Goal: Transaction & Acquisition: Purchase product/service

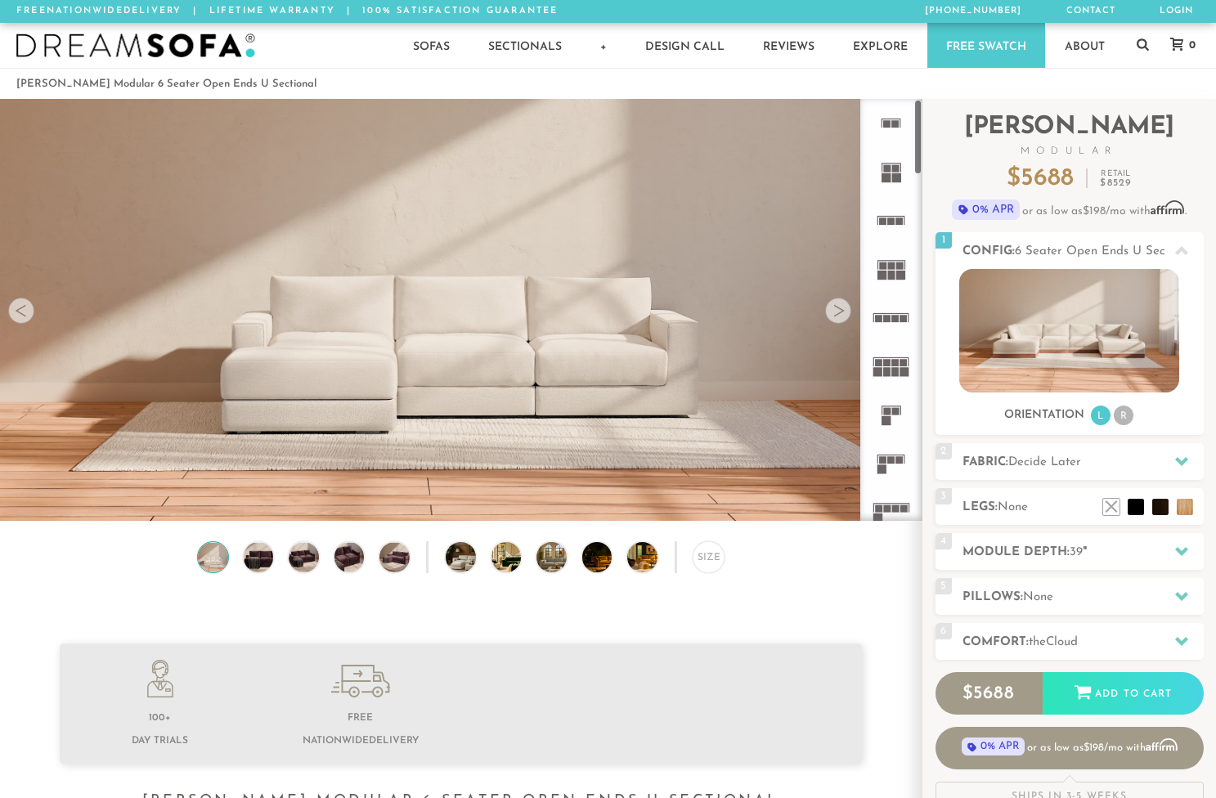
scroll to position [18104, 1216]
click at [847, 313] on div at bounding box center [838, 311] width 26 height 26
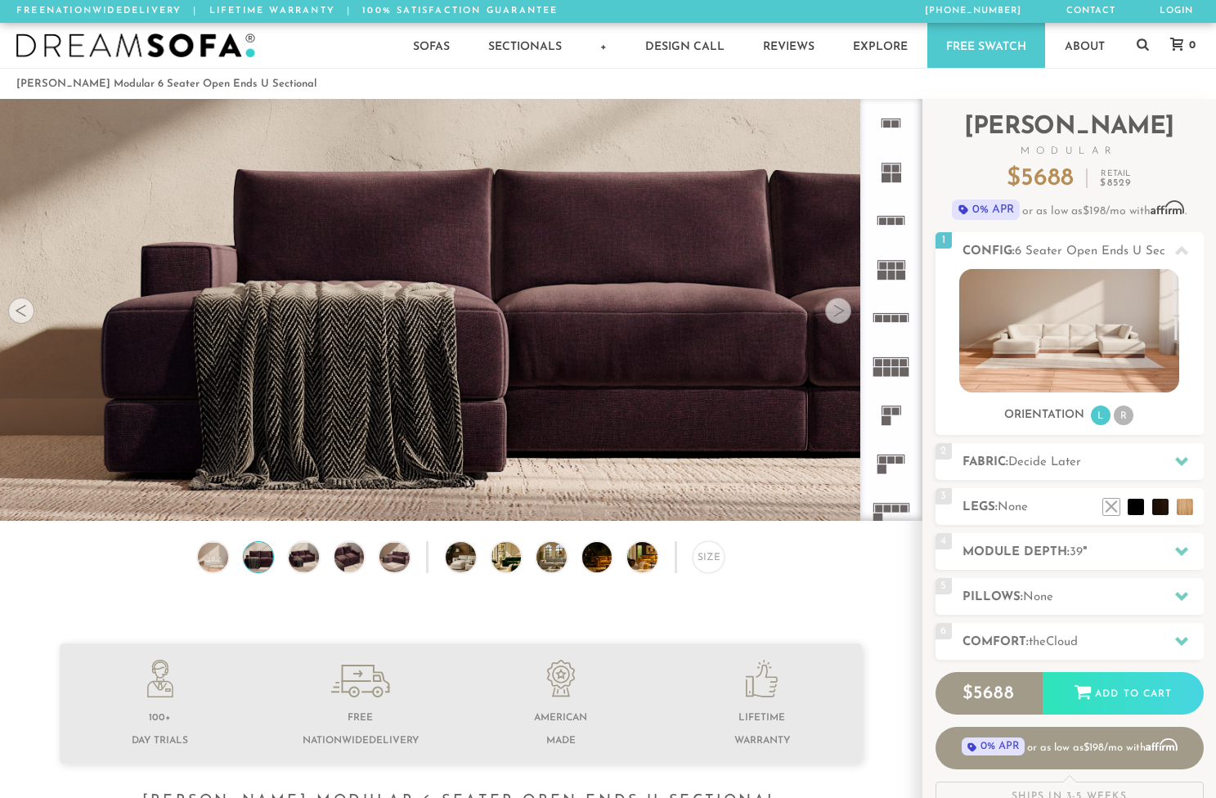
click at [847, 313] on div at bounding box center [838, 311] width 26 height 26
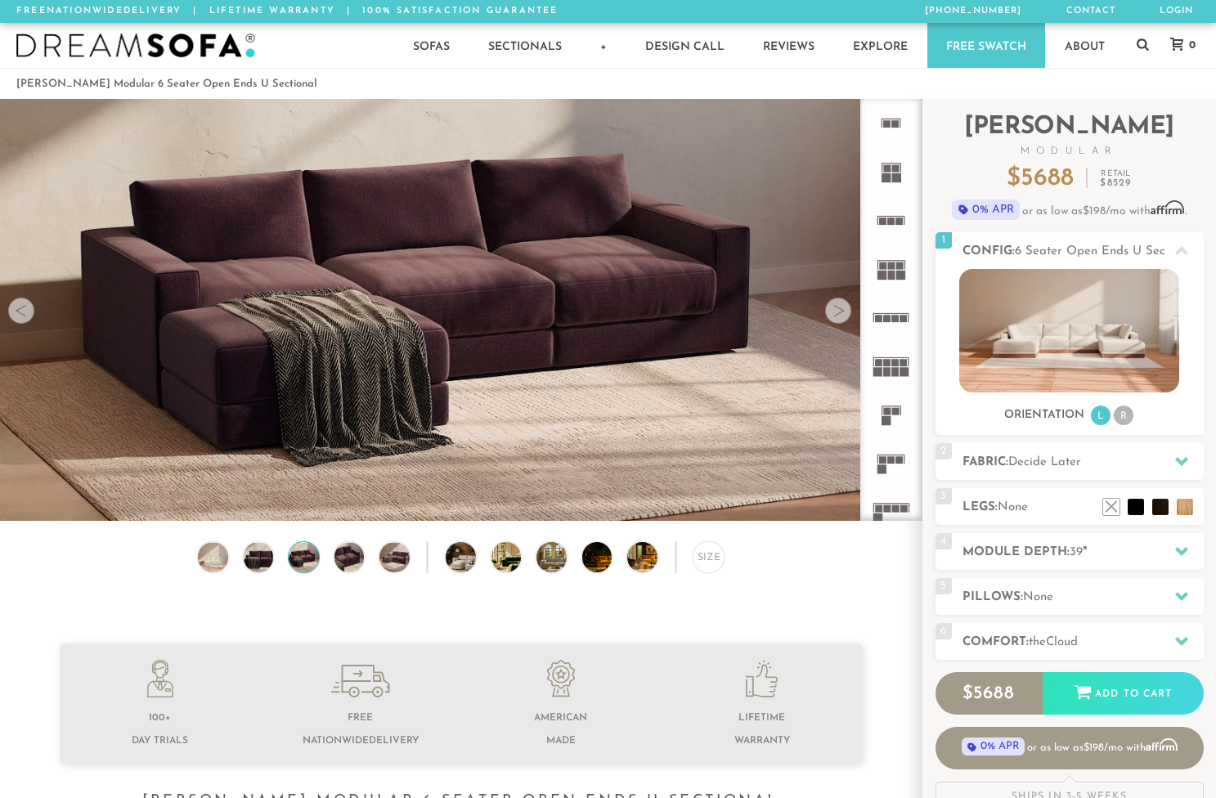
click at [847, 313] on div at bounding box center [838, 311] width 26 height 26
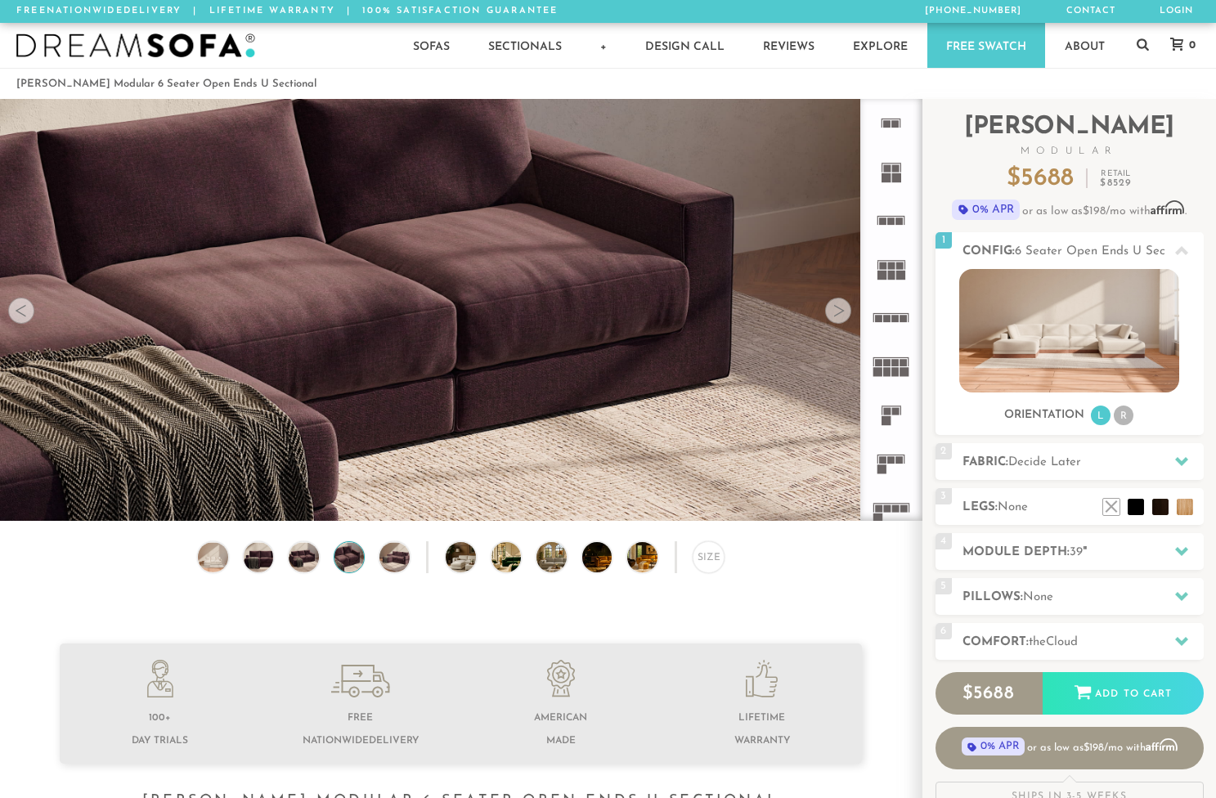
click at [847, 313] on div at bounding box center [838, 311] width 26 height 26
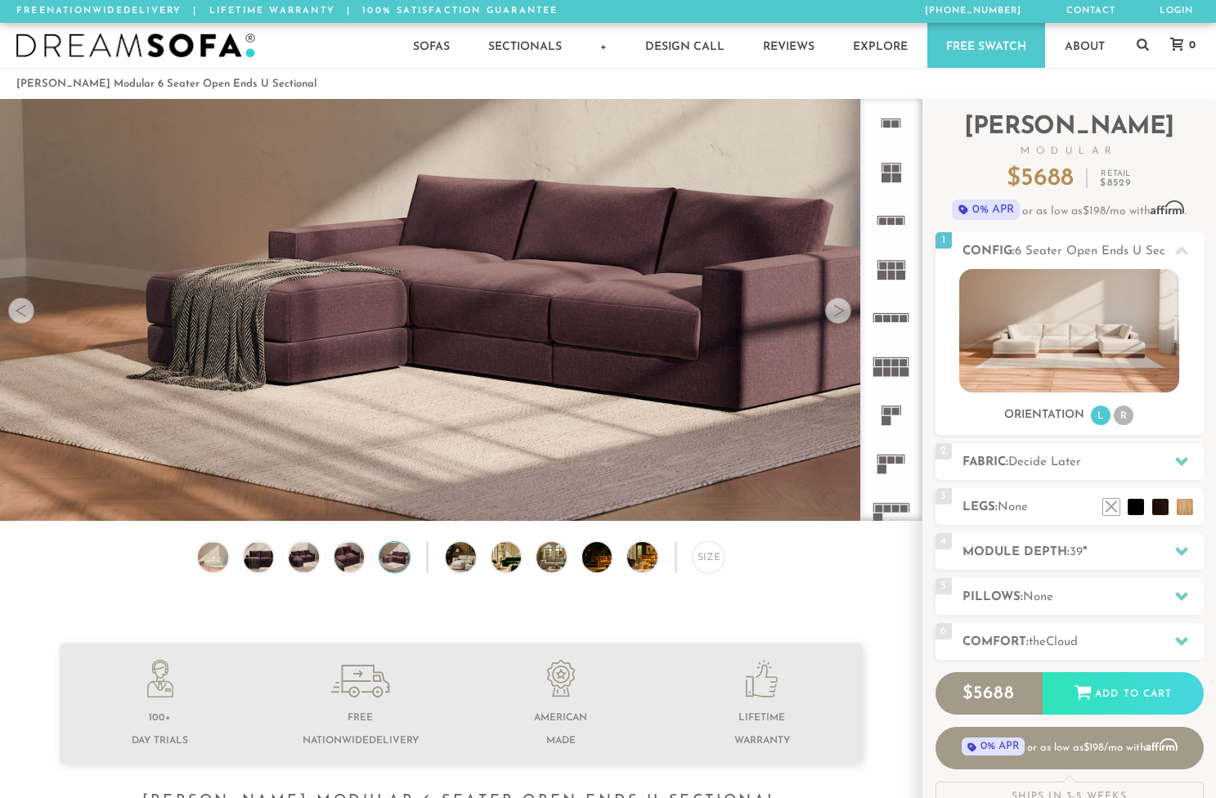
click at [847, 313] on div at bounding box center [838, 311] width 26 height 26
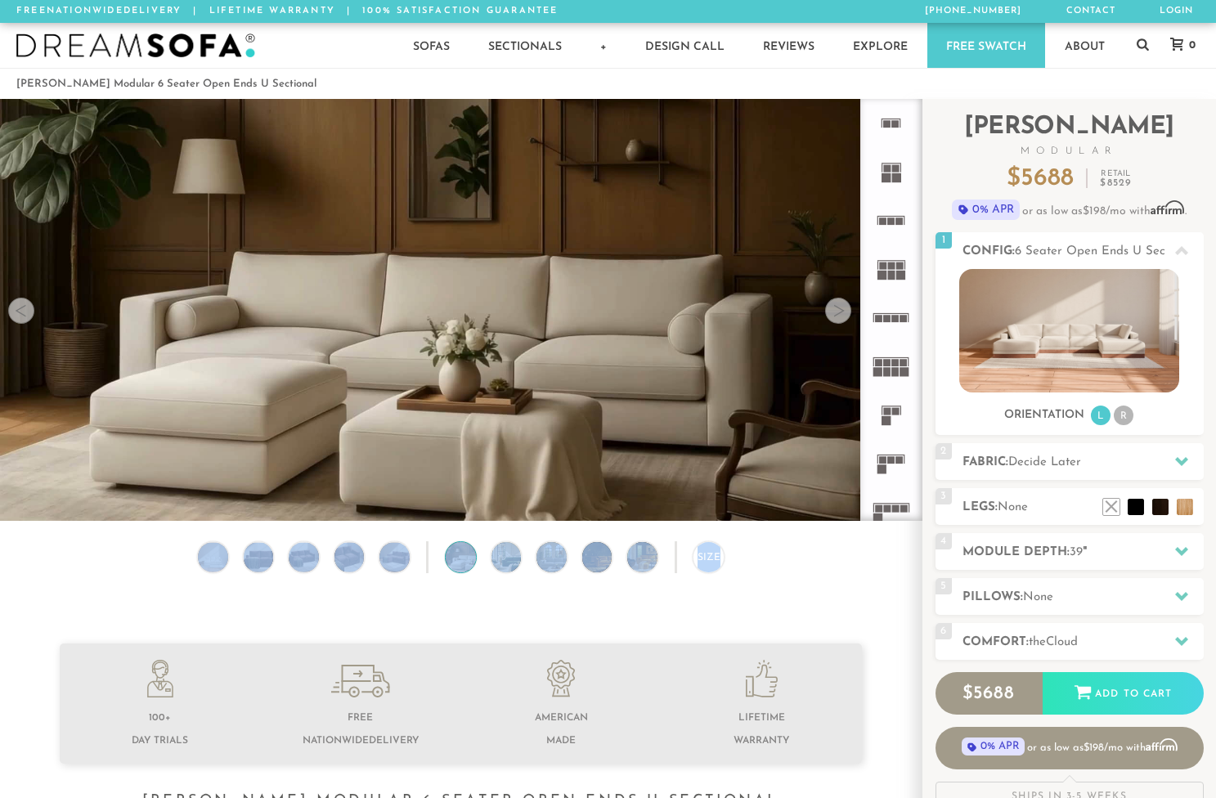
drag, startPoint x: 847, startPoint y: 313, endPoint x: 721, endPoint y: 402, distance: 154.3
click at [721, 402] on div "Lifetime Warranty American Made Personalized by You Designer Experience [PHONE_…" at bounding box center [461, 310] width 922 height 422
click at [842, 316] on div at bounding box center [838, 311] width 26 height 26
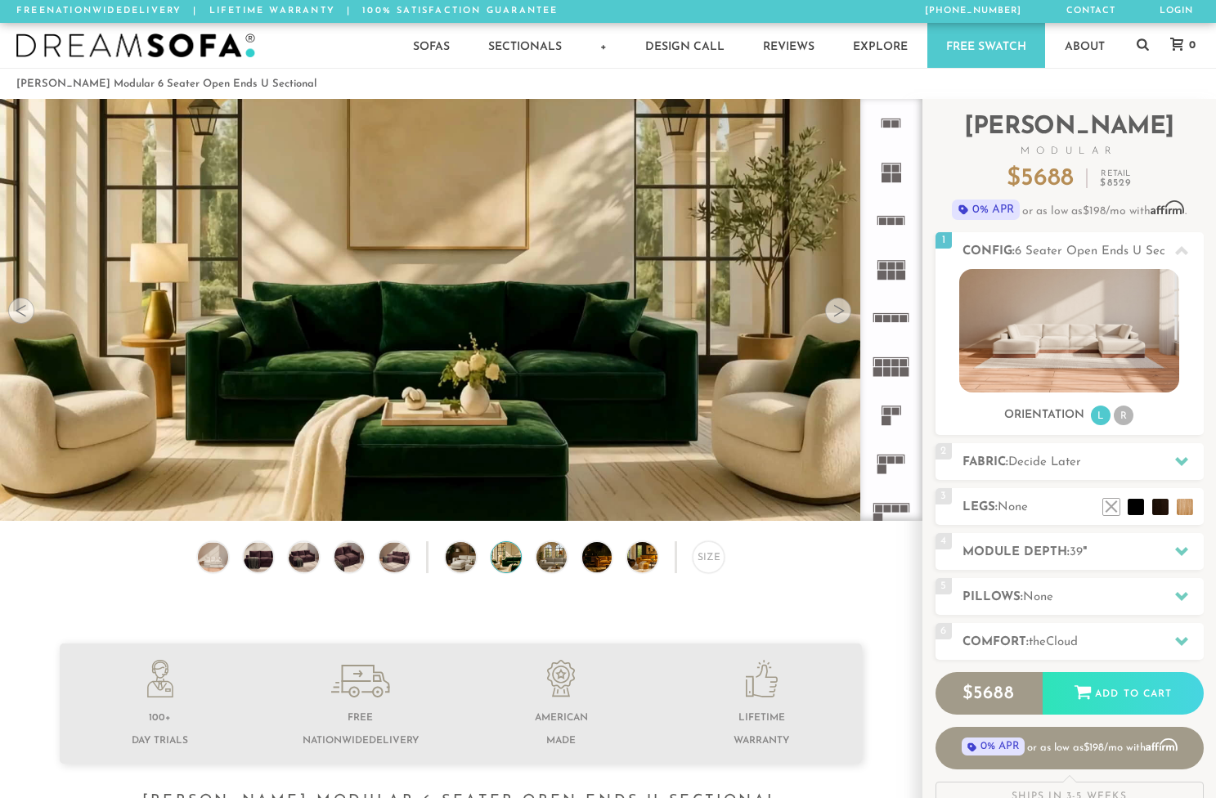
click at [842, 316] on div at bounding box center [838, 311] width 26 height 26
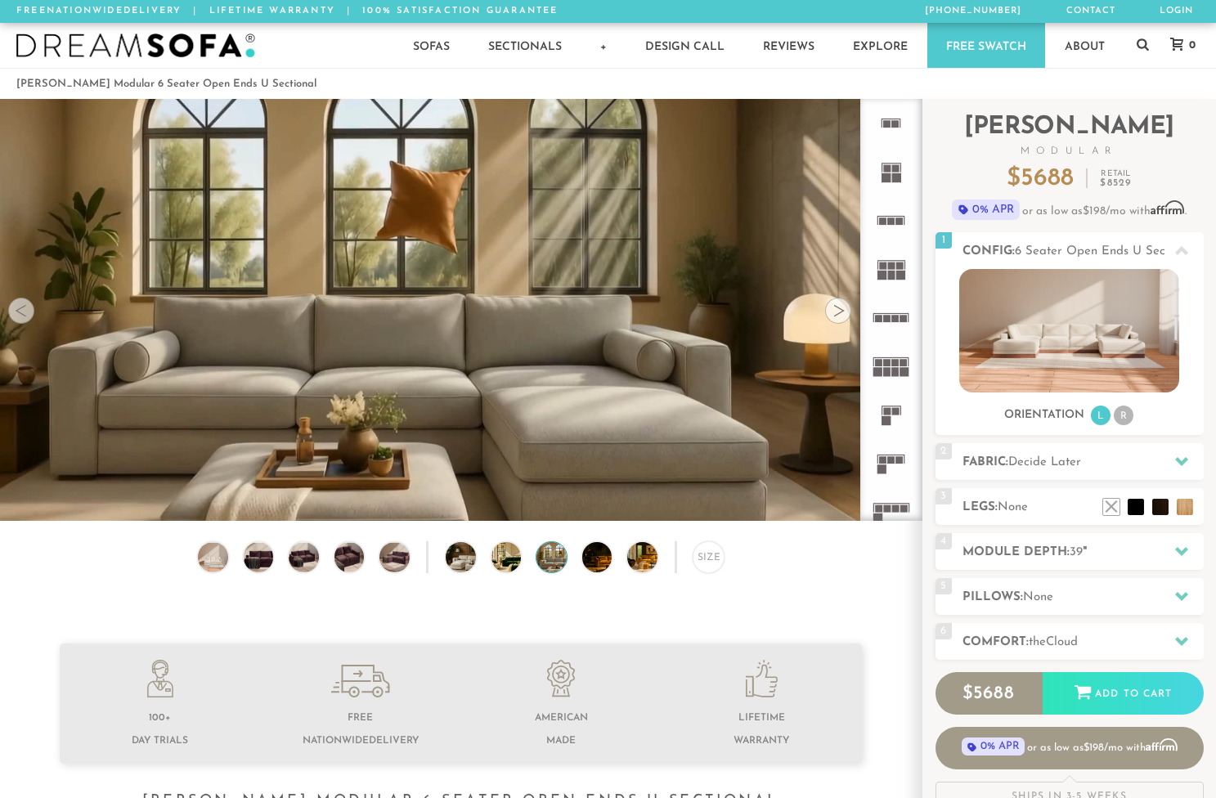
click at [842, 316] on div at bounding box center [838, 311] width 26 height 26
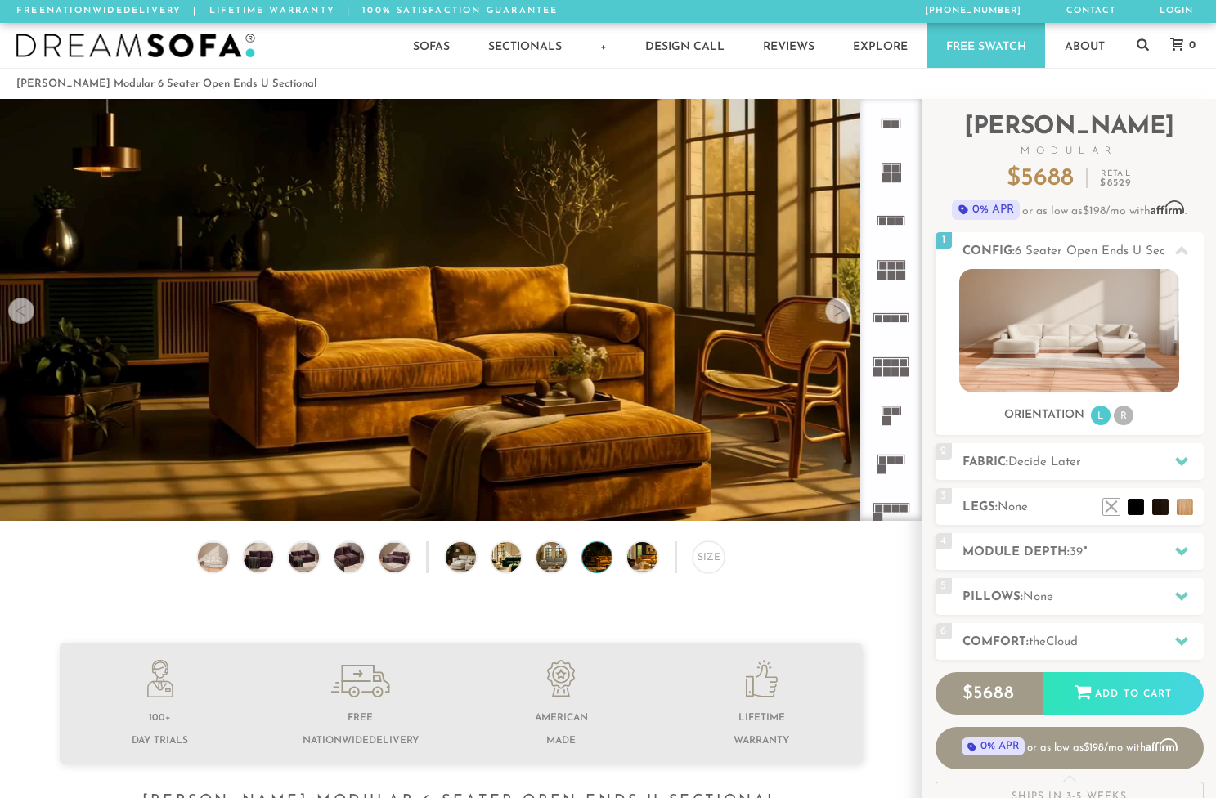
click at [842, 316] on div at bounding box center [838, 311] width 26 height 26
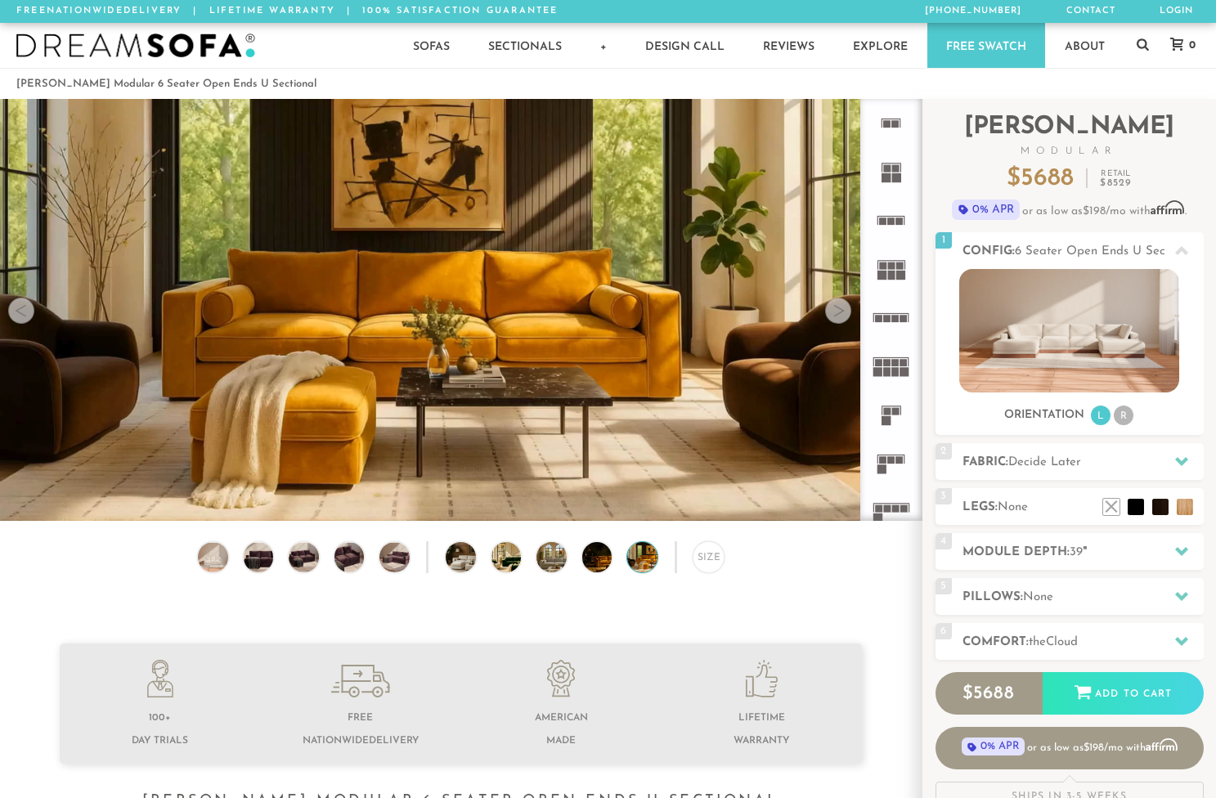
click at [842, 316] on div at bounding box center [838, 311] width 26 height 26
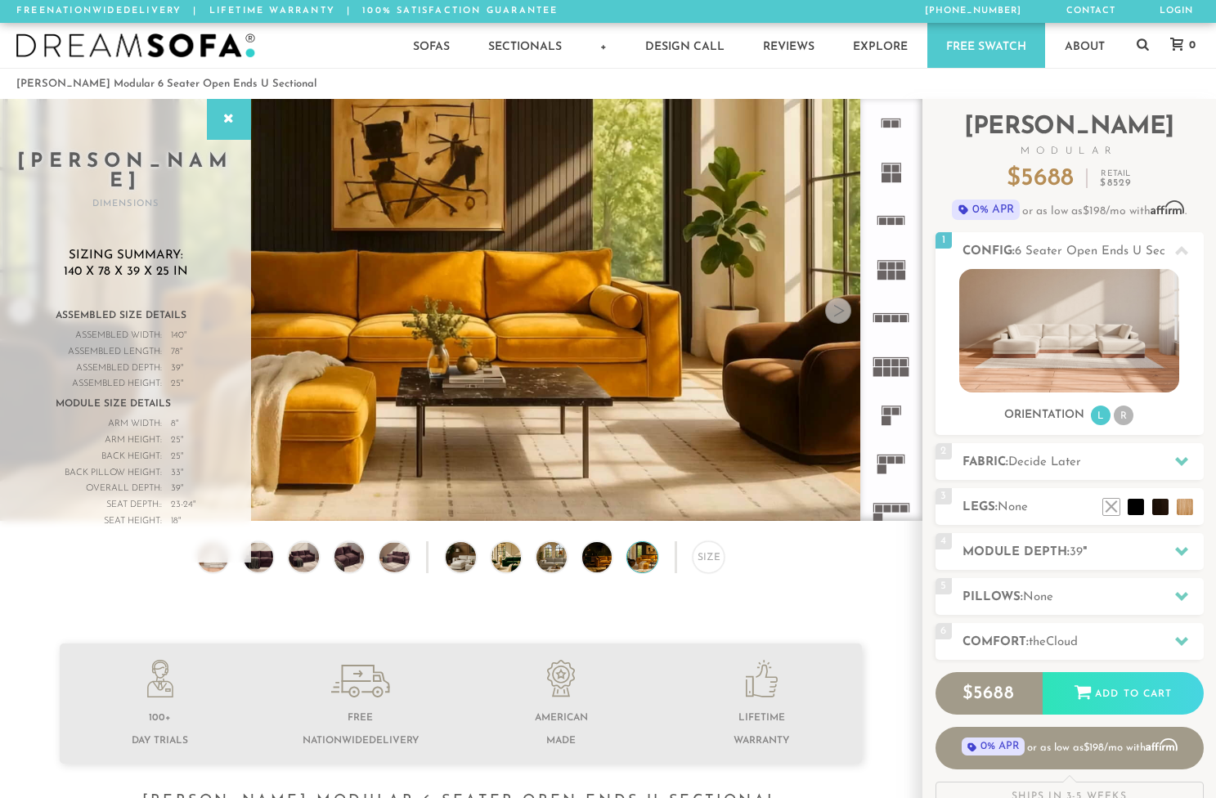
click at [842, 316] on div at bounding box center [838, 311] width 26 height 26
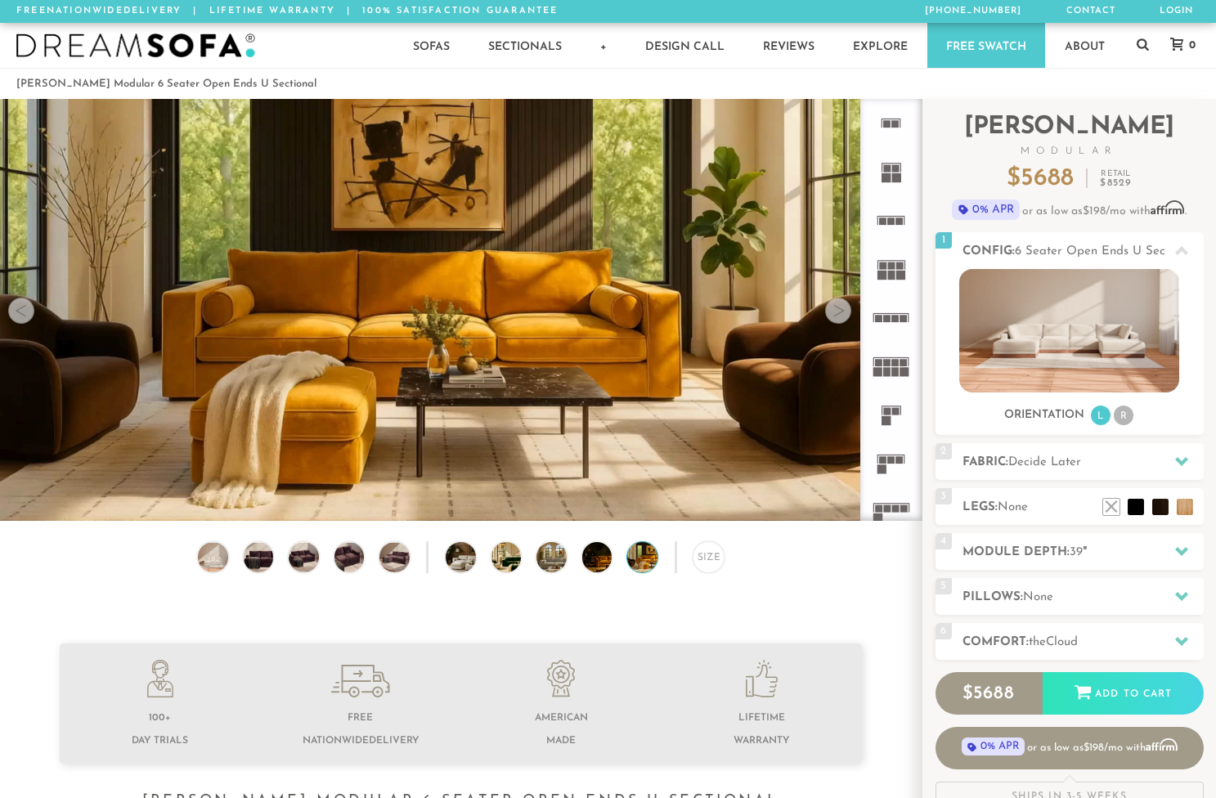
click at [842, 316] on div at bounding box center [838, 311] width 26 height 26
